Goal: Information Seeking & Learning: Find specific fact

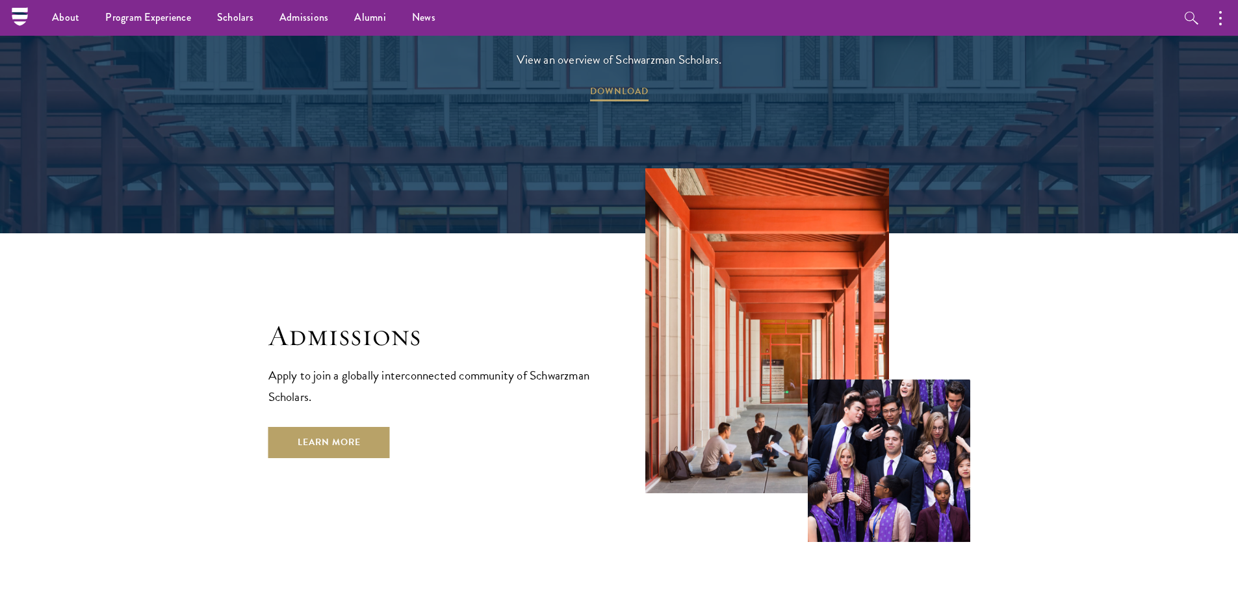
scroll to position [2014, 0]
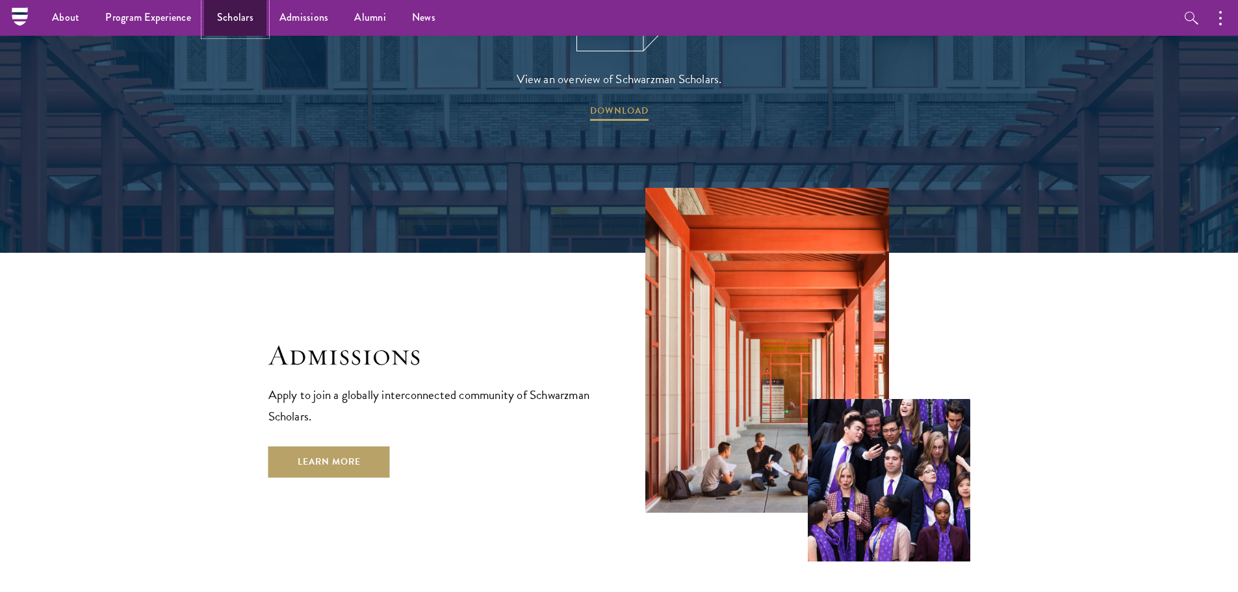
click at [229, 22] on link "Scholars" at bounding box center [235, 18] width 62 height 36
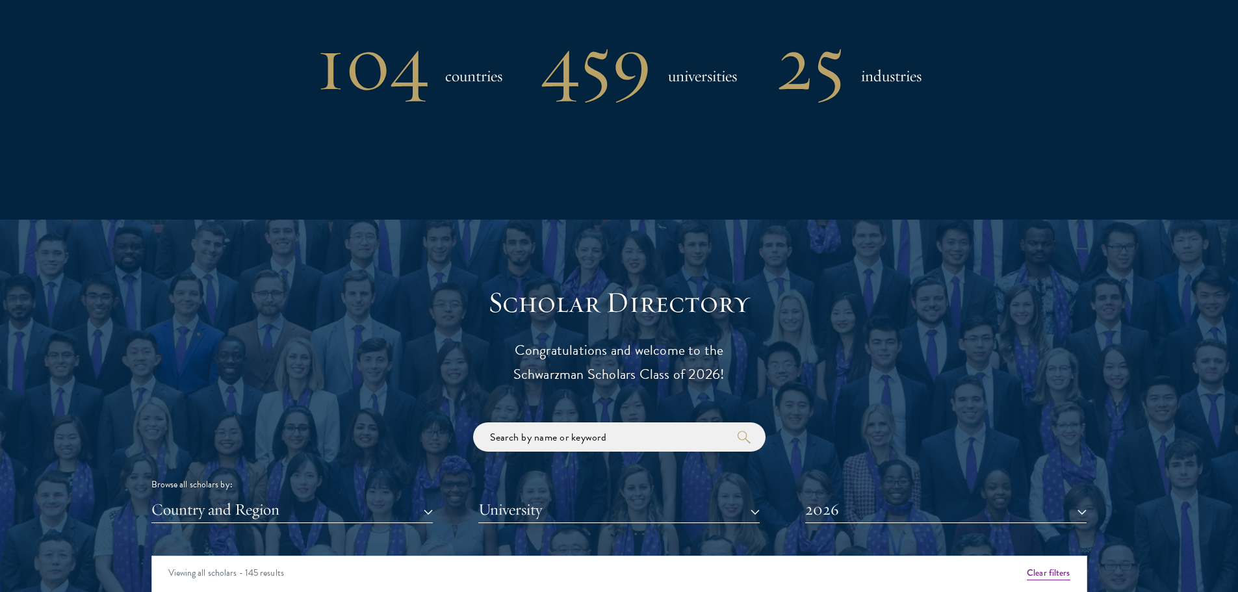
scroll to position [1364, 0]
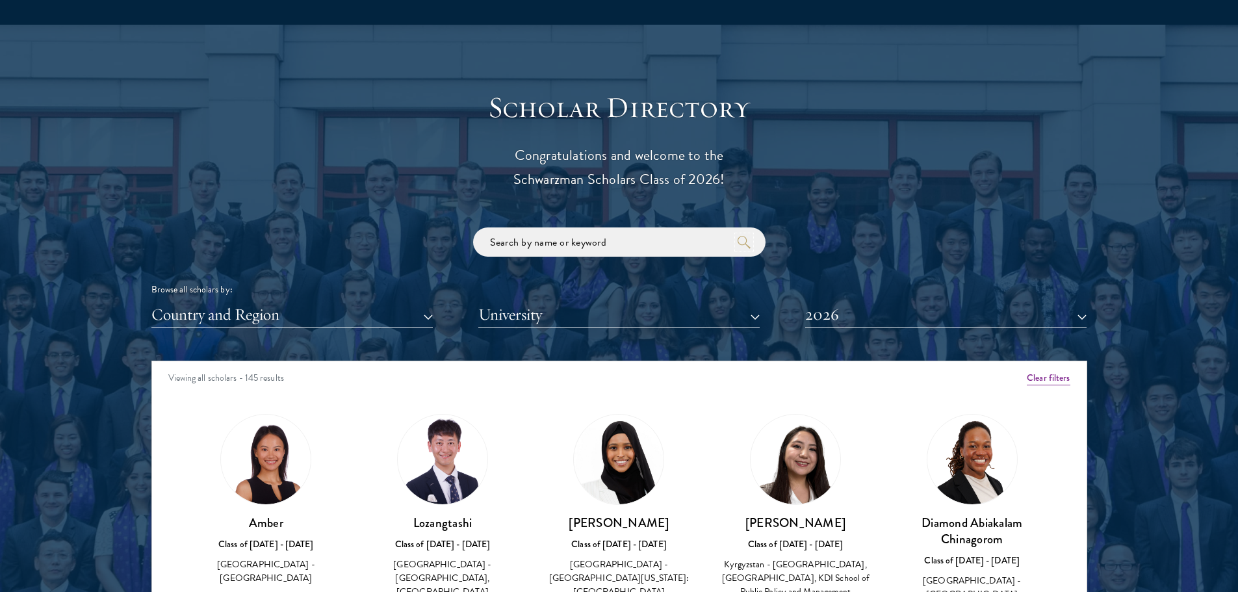
click at [743, 246] on icon "submit" at bounding box center [743, 242] width 13 height 13
click at [701, 242] on input "search" at bounding box center [619, 241] width 292 height 29
click at [1080, 317] on button "2026" at bounding box center [945, 314] width 281 height 27
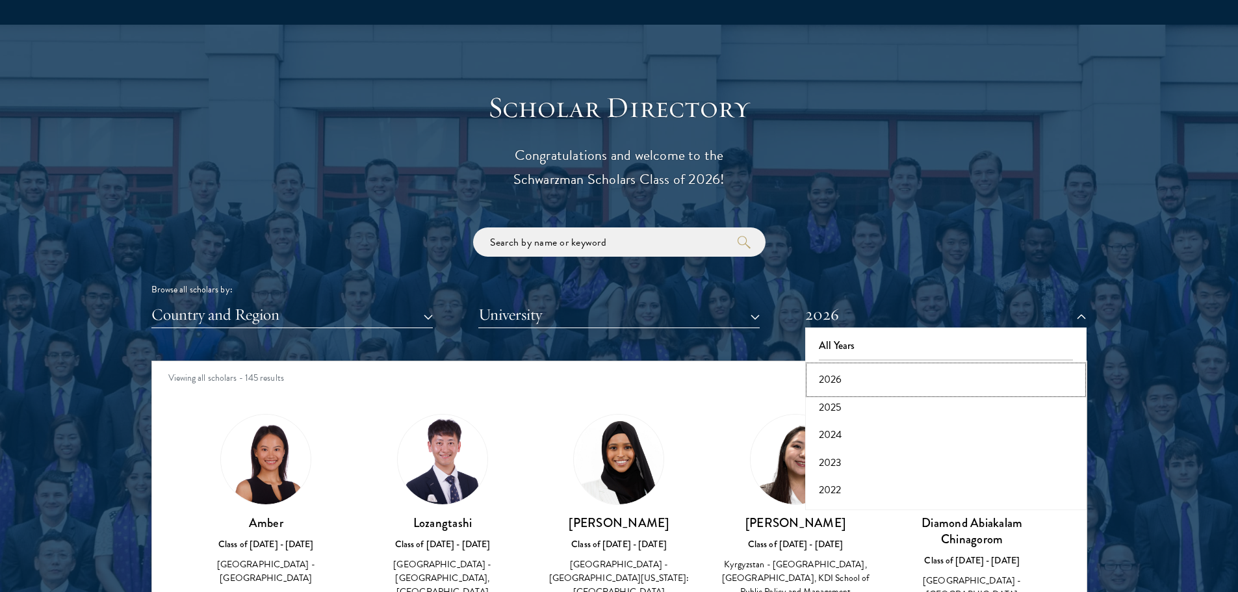
click at [838, 381] on button "2026" at bounding box center [946, 379] width 274 height 27
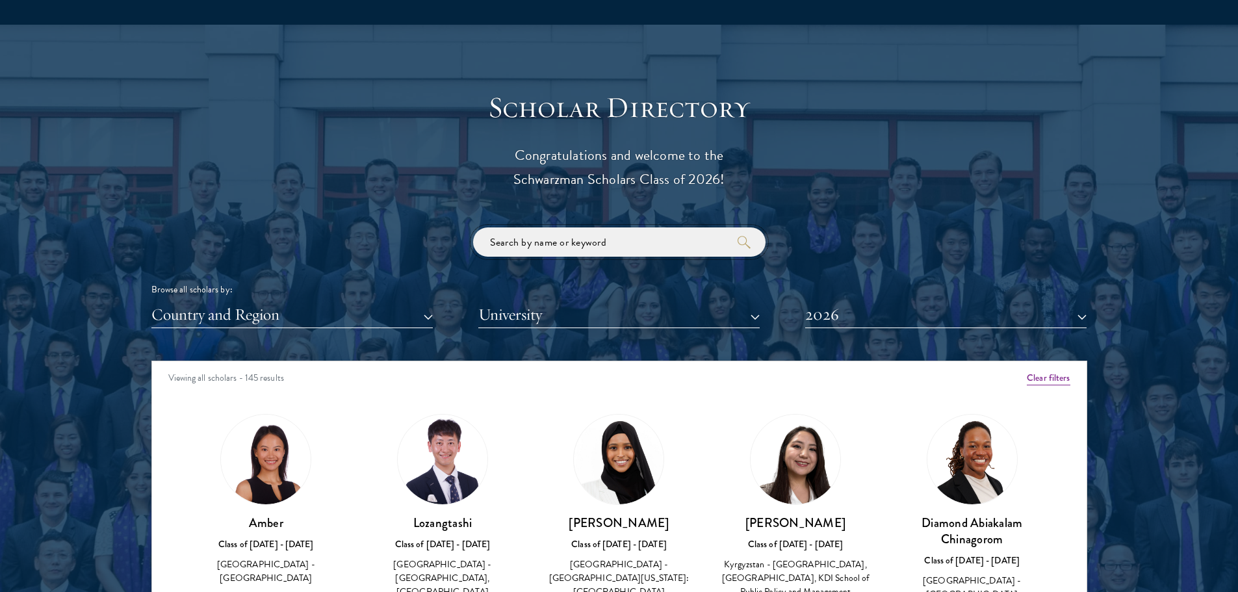
click at [532, 237] on input "search" at bounding box center [619, 241] width 292 height 29
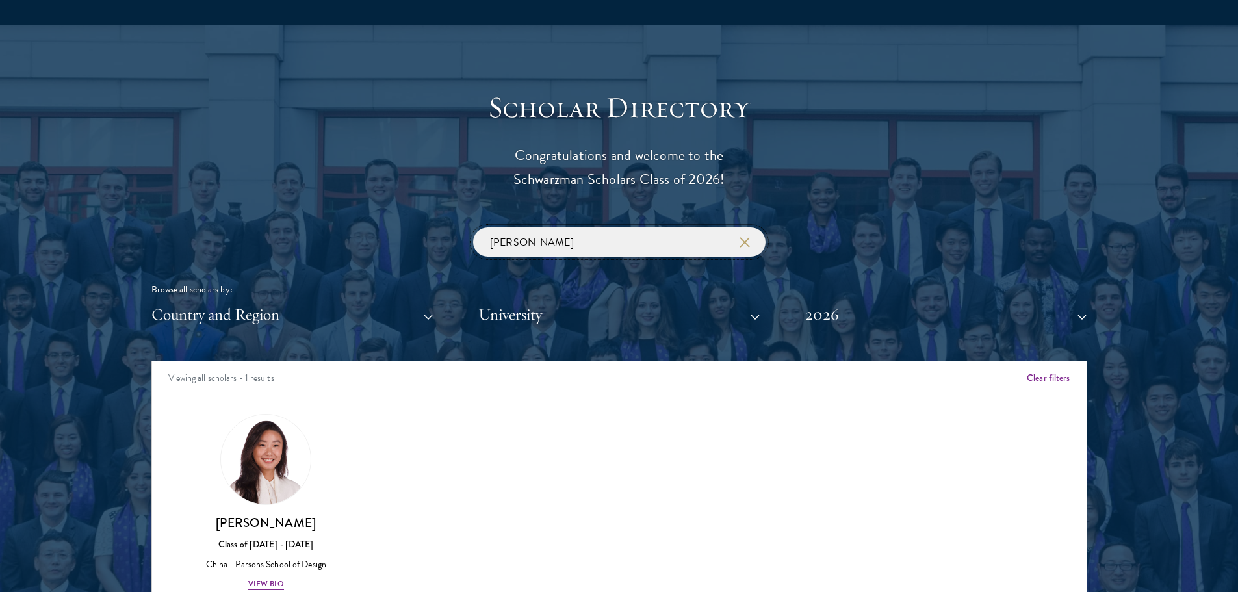
type input "[PERSON_NAME]"
click button "submit" at bounding box center [0, 0] width 0 height 0
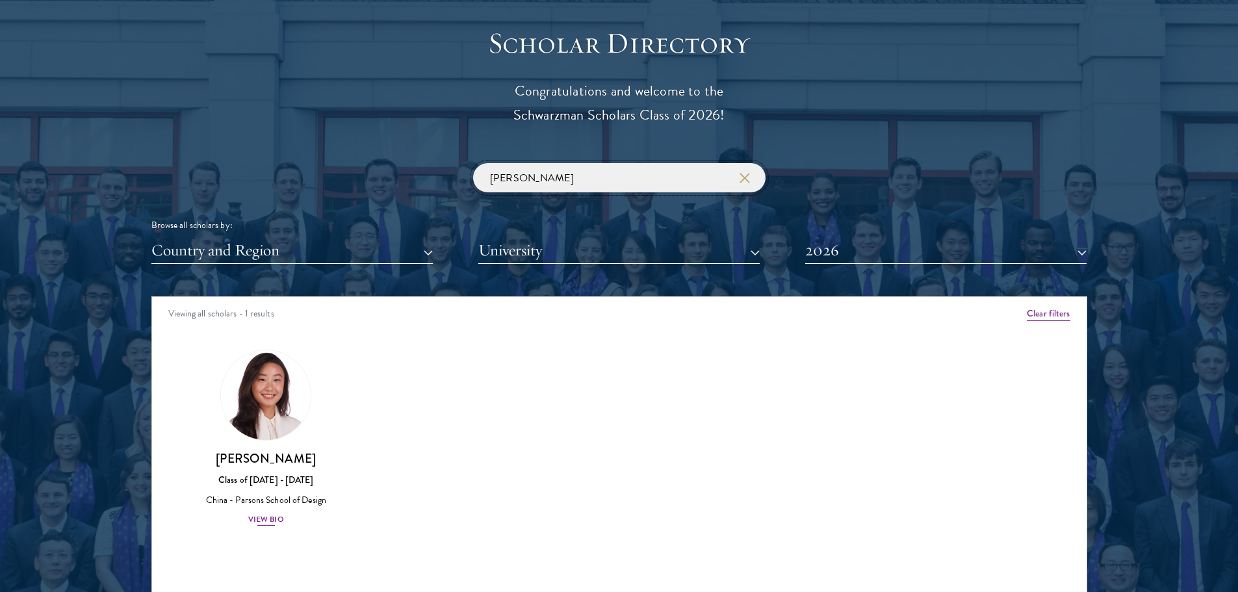
scroll to position [1429, 0]
click at [274, 406] on img at bounding box center [265, 394] width 99 height 99
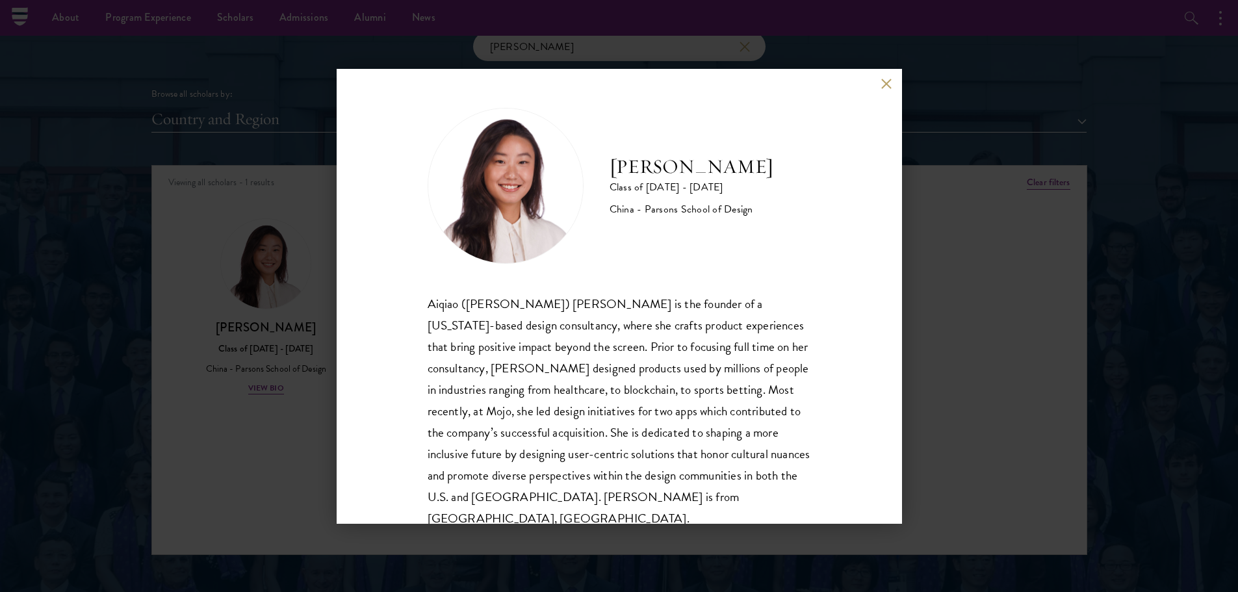
scroll to position [1559, 0]
click at [805, 350] on div "[PERSON_NAME] Class of [DATE] - [DATE] China - [PERSON_NAME] School of Design […" at bounding box center [619, 296] width 565 height 455
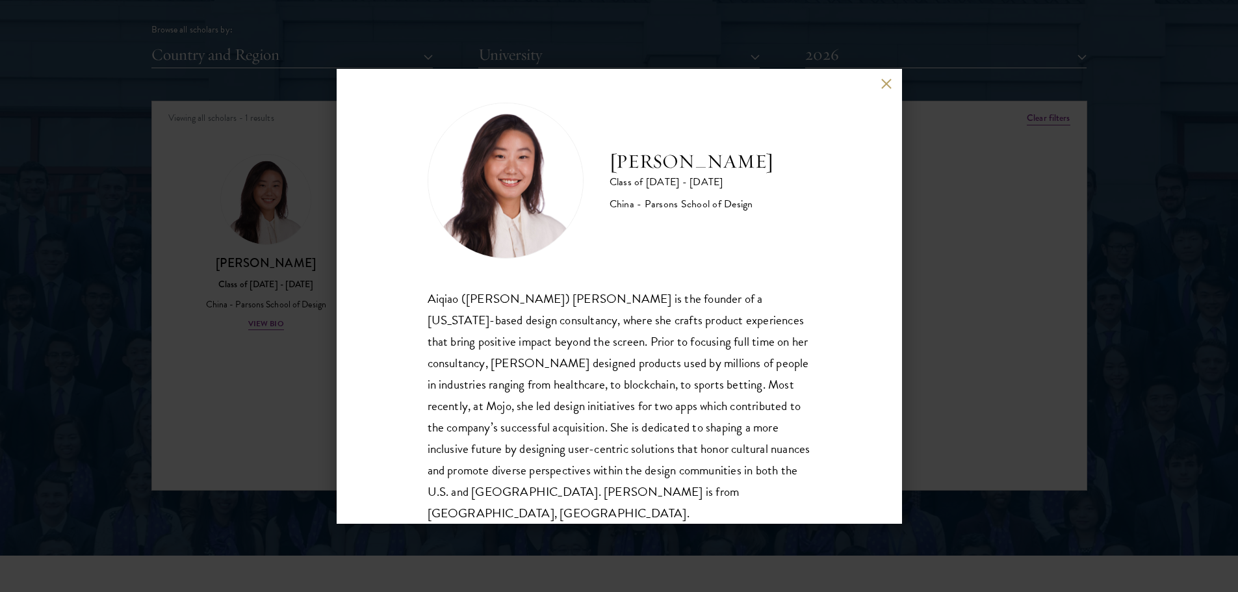
scroll to position [0, 0]
